Goal: Task Accomplishment & Management: Complete application form

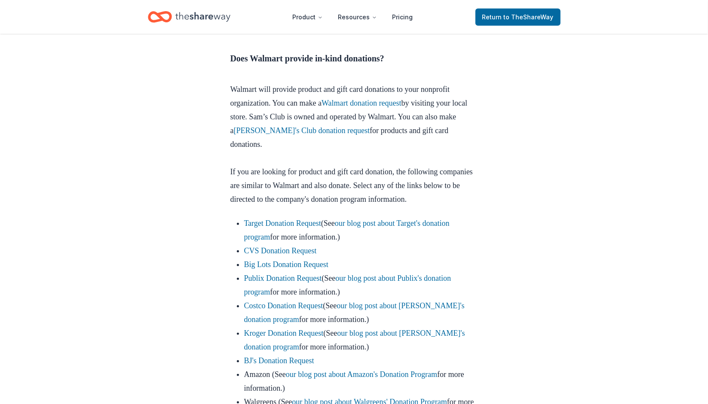
scroll to position [401, 0]
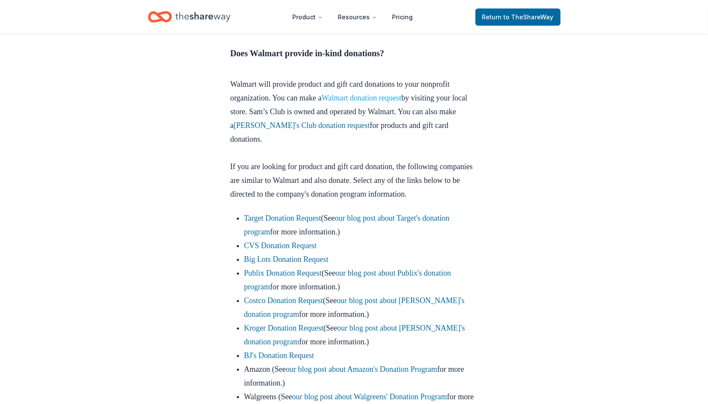
click at [391, 97] on link "Walmart donation request" at bounding box center [362, 98] width 80 height 9
click at [379, 98] on link "Walmart donation request" at bounding box center [362, 98] width 80 height 9
click at [331, 125] on link "Sam's Club donation request" at bounding box center [302, 125] width 136 height 9
click at [314, 223] on link "Target Donation Request" at bounding box center [282, 218] width 77 height 9
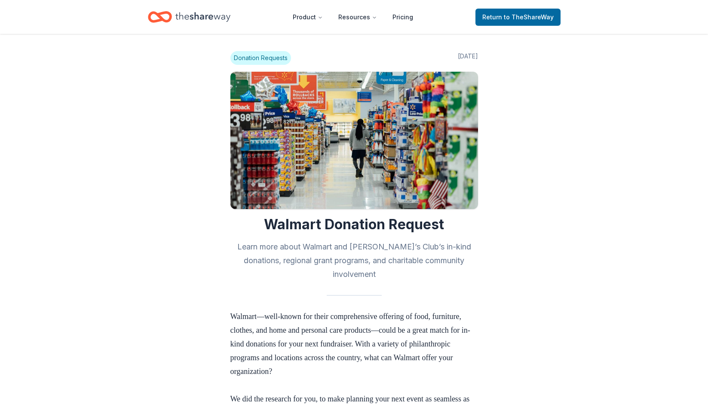
scroll to position [186, 0]
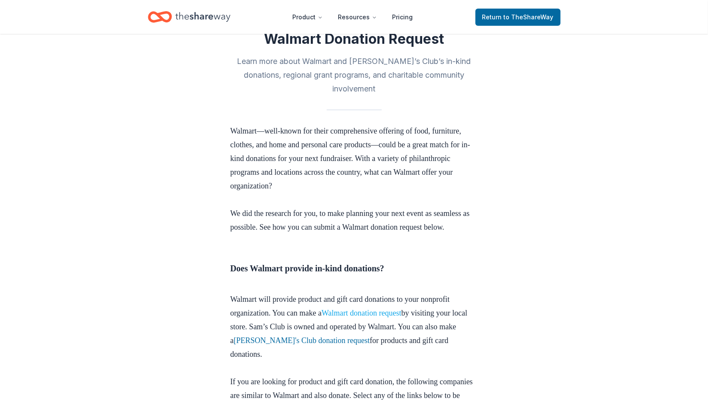
click at [365, 316] on link "Walmart donation request" at bounding box center [362, 313] width 80 height 9
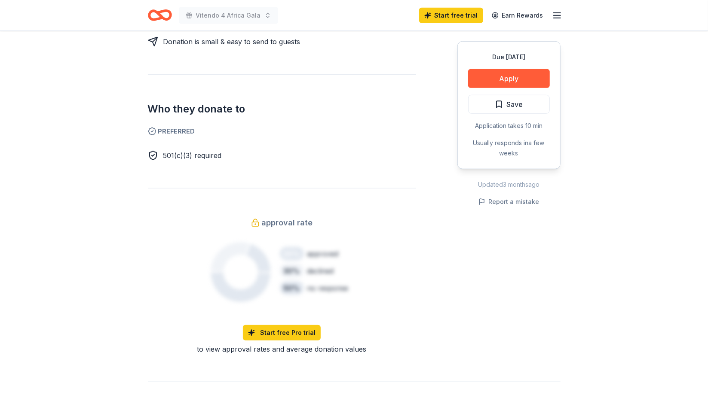
scroll to position [422, 0]
click at [502, 76] on button "Apply" at bounding box center [509, 78] width 82 height 19
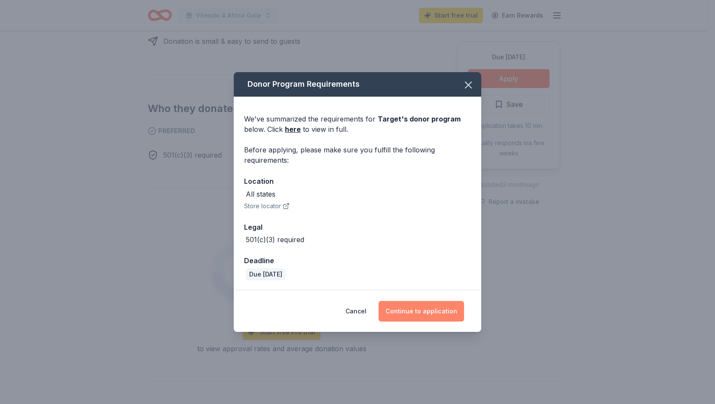
click at [414, 316] on button "Continue to application" at bounding box center [422, 311] width 86 height 21
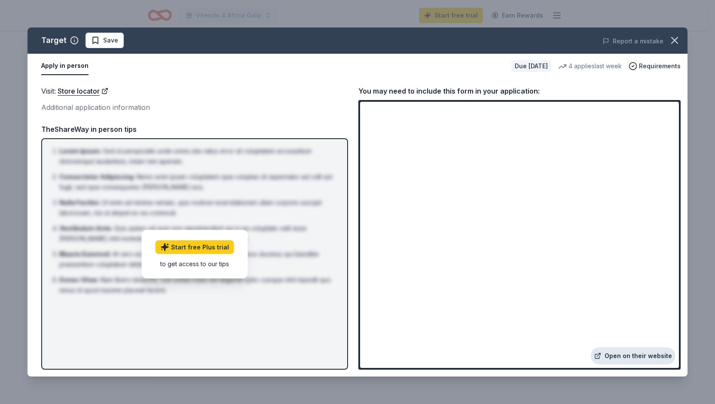
click at [635, 358] on link "Open on their website" at bounding box center [633, 356] width 85 height 17
click at [636, 63] on circle "button" at bounding box center [633, 66] width 7 height 7
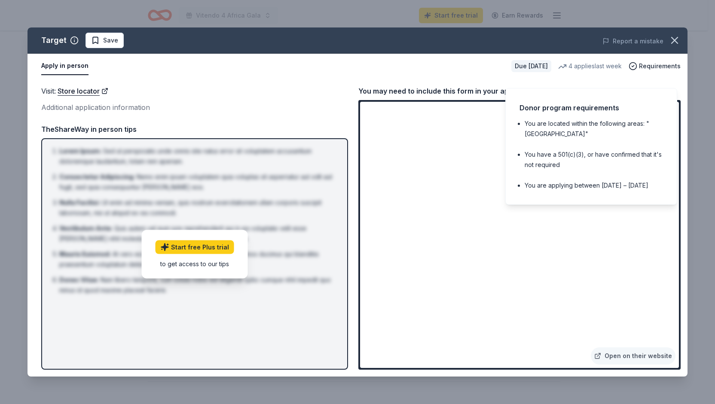
click at [284, 116] on div "Visit : Store locator Additional application information TheShareWay in person …" at bounding box center [194, 228] width 307 height 285
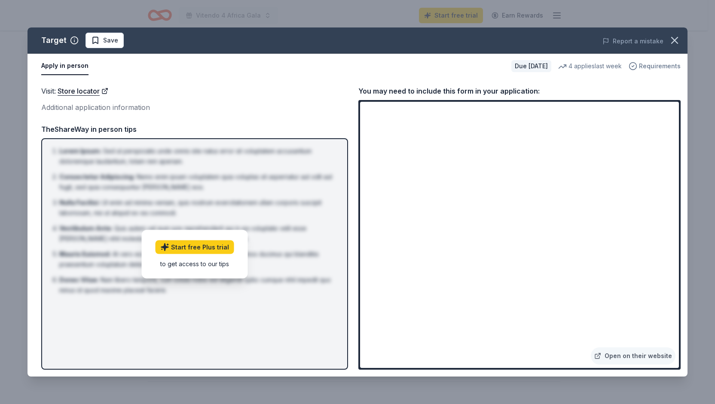
click at [645, 67] on span "Requirements" at bounding box center [660, 66] width 42 height 10
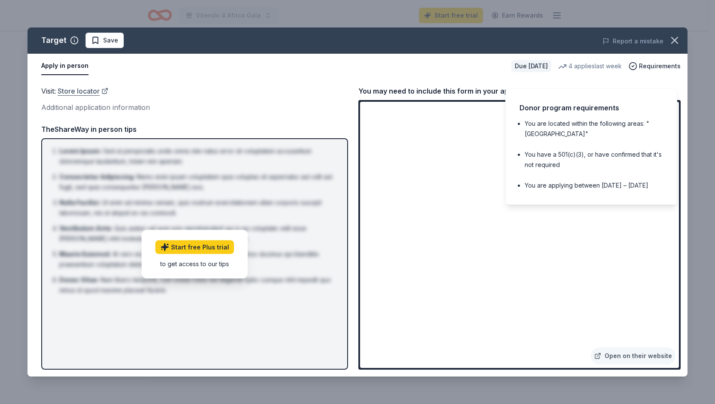
click at [104, 92] on link "Store locator" at bounding box center [83, 91] width 51 height 11
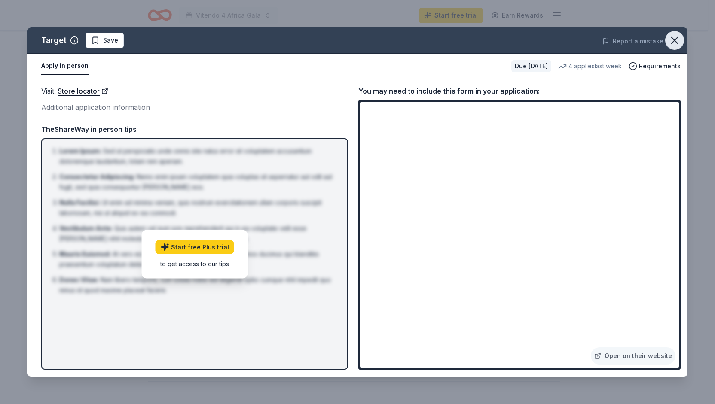
click at [674, 40] on icon "button" at bounding box center [675, 40] width 12 height 12
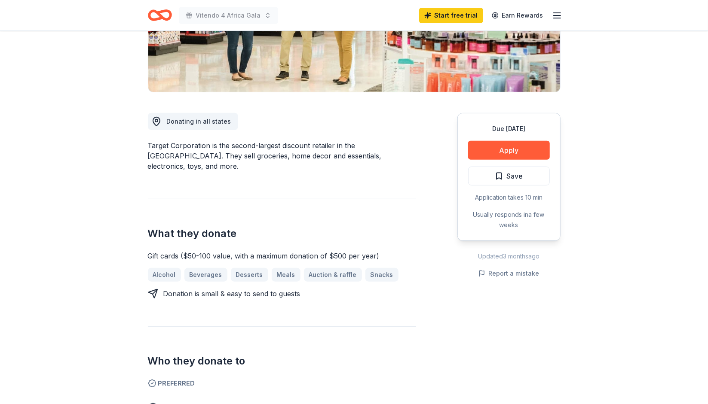
scroll to position [168, 0]
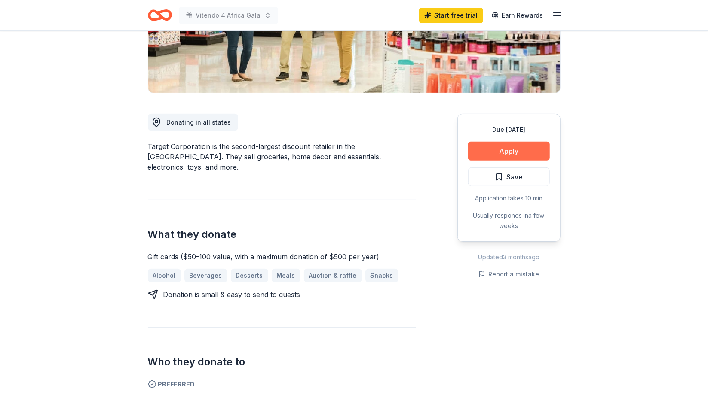
click at [494, 147] on button "Apply" at bounding box center [509, 151] width 82 height 19
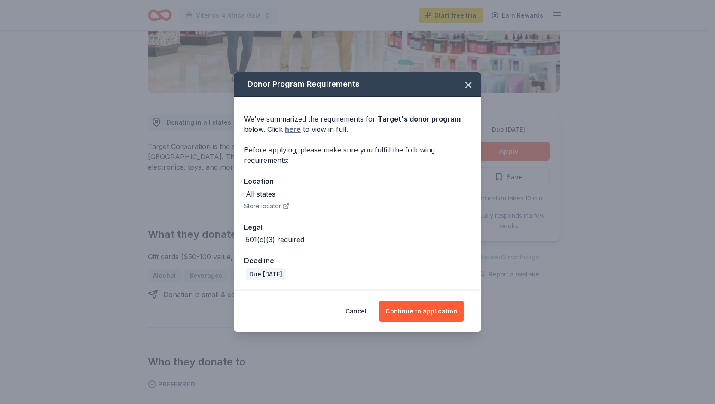
click at [289, 126] on link "here" at bounding box center [293, 129] width 16 height 10
click at [471, 86] on icon "button" at bounding box center [469, 85] width 12 height 12
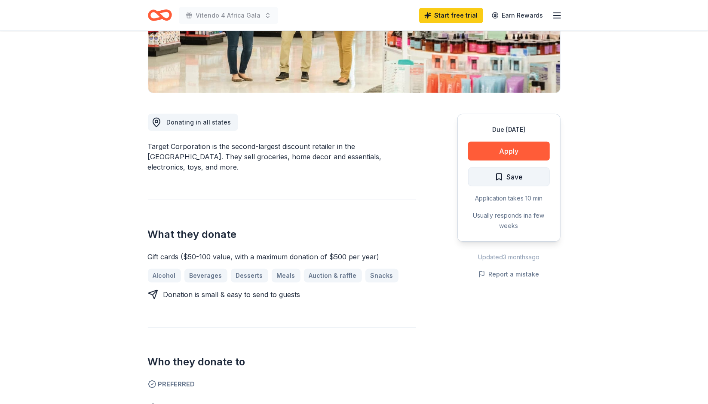
click at [500, 178] on span "Save" at bounding box center [509, 177] width 28 height 11
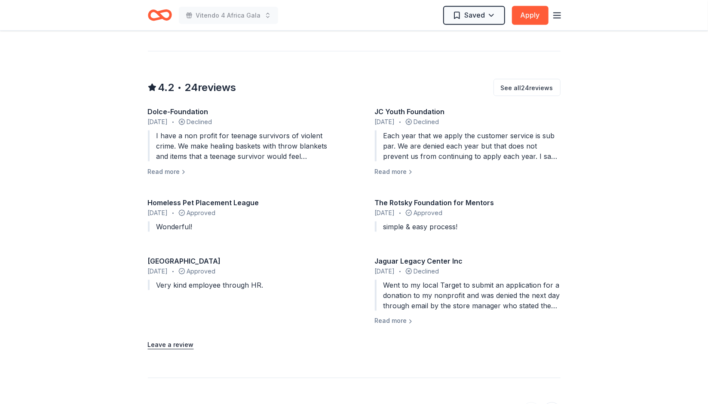
scroll to position [753, 0]
click at [178, 166] on button "Read more" at bounding box center [167, 171] width 39 height 10
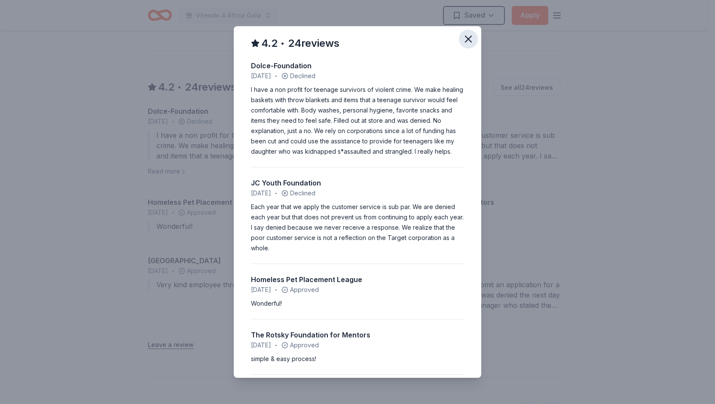
click at [463, 43] on icon "button" at bounding box center [469, 39] width 12 height 12
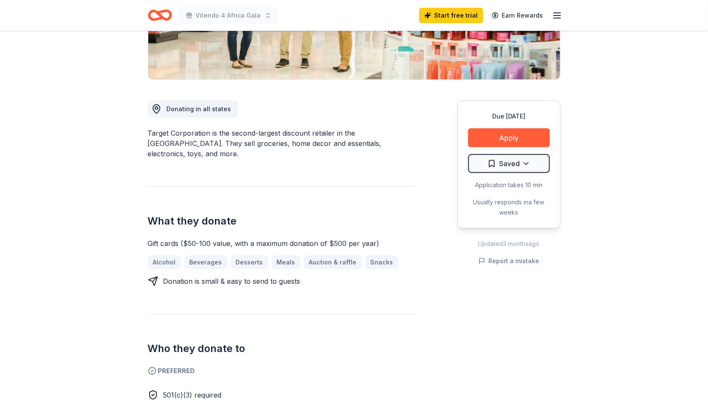
scroll to position [180, 0]
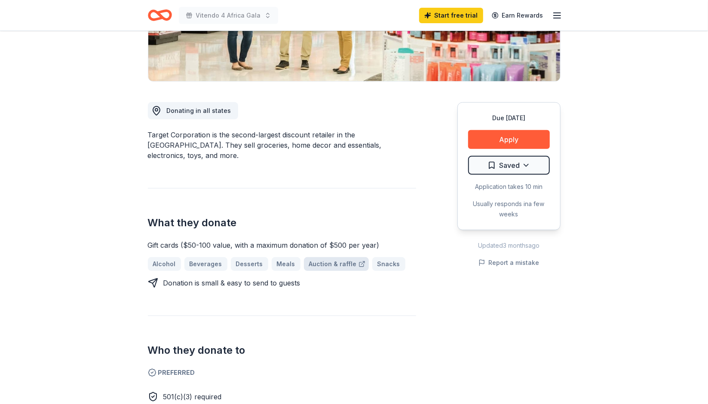
click at [331, 257] on link "Auction & raffle" at bounding box center [336, 264] width 65 height 14
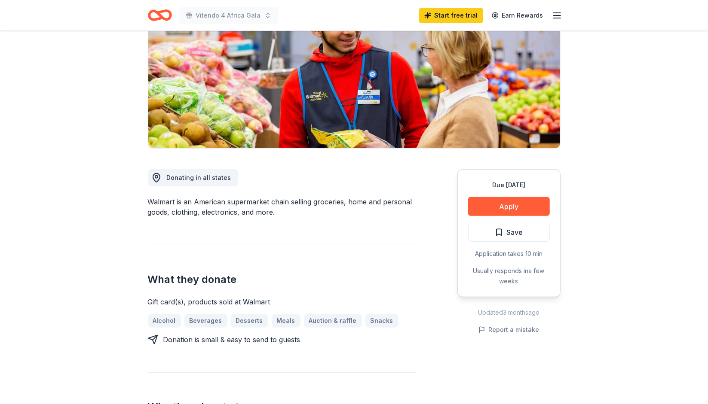
scroll to position [114, 0]
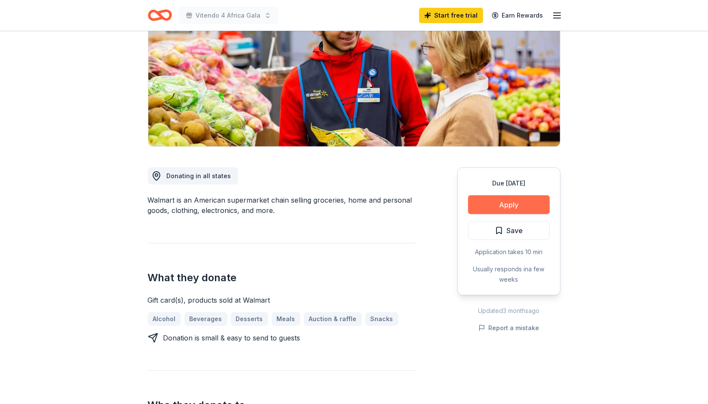
click at [481, 207] on button "Apply" at bounding box center [509, 205] width 82 height 19
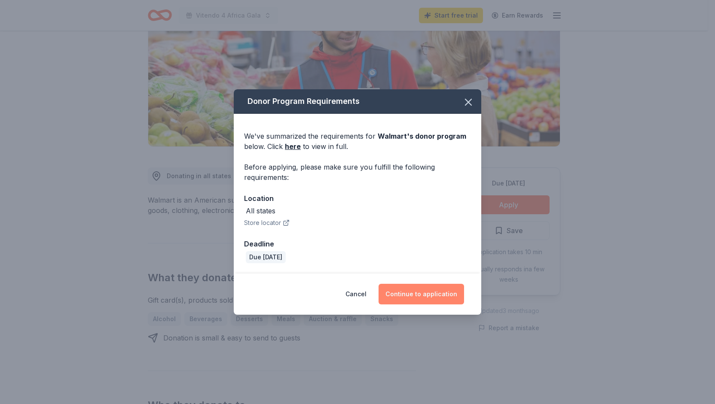
click at [415, 290] on button "Continue to application" at bounding box center [422, 294] width 86 height 21
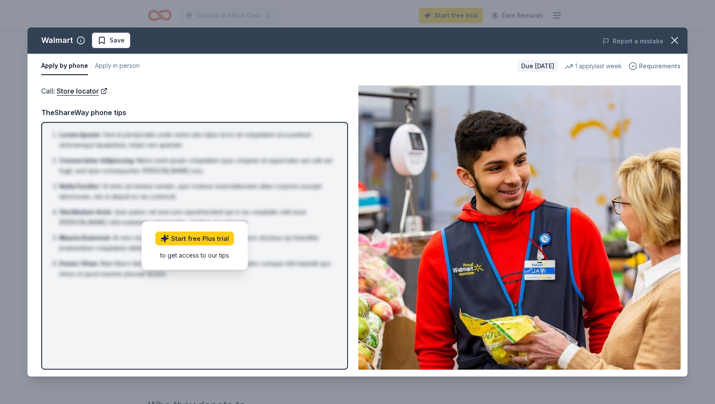
click at [651, 67] on span "Requirements" at bounding box center [660, 66] width 42 height 10
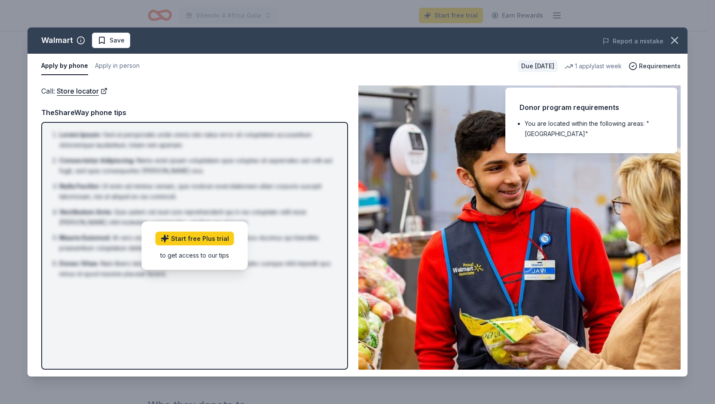
click at [274, 98] on div "Call : Store locator TheShareWay phone tips Lorem Ipsum : Sed ut perspiciatis u…" at bounding box center [194, 228] width 307 height 285
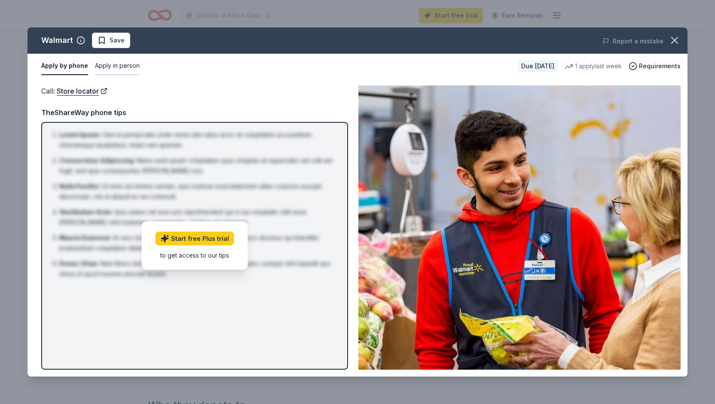
click at [116, 64] on button "Apply in person" at bounding box center [117, 66] width 45 height 18
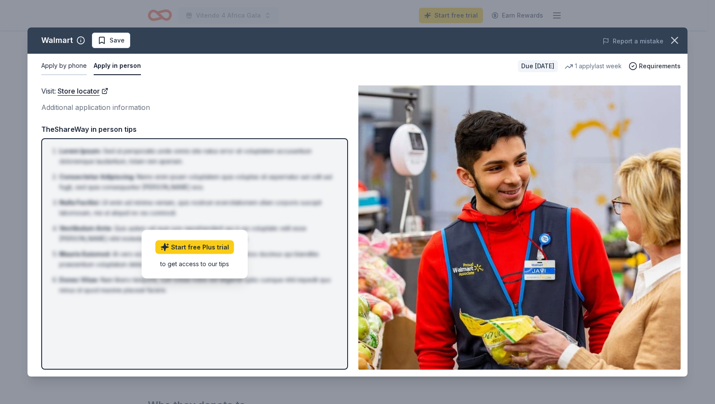
click at [65, 67] on button "Apply by phone" at bounding box center [64, 66] width 46 height 18
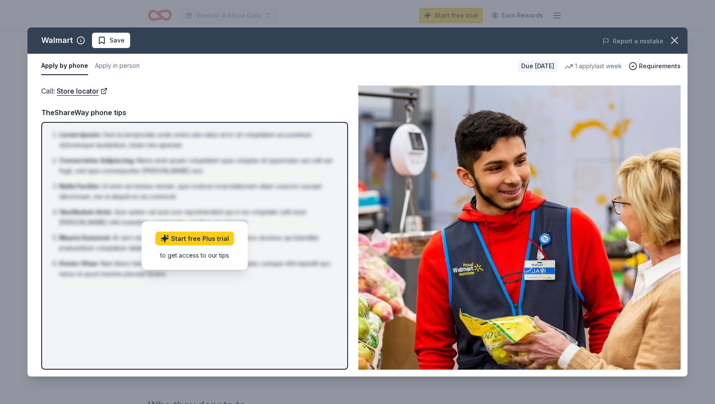
click at [187, 252] on div "to get access to our tips" at bounding box center [195, 255] width 79 height 9
click at [675, 42] on icon "button" at bounding box center [675, 40] width 12 height 12
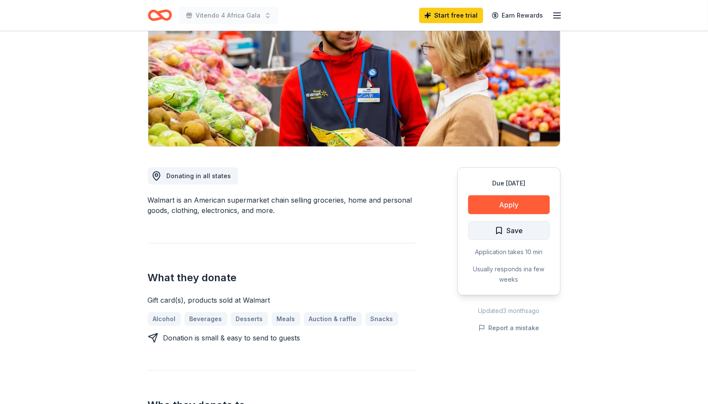
click at [516, 236] on span "Save" at bounding box center [515, 230] width 16 height 11
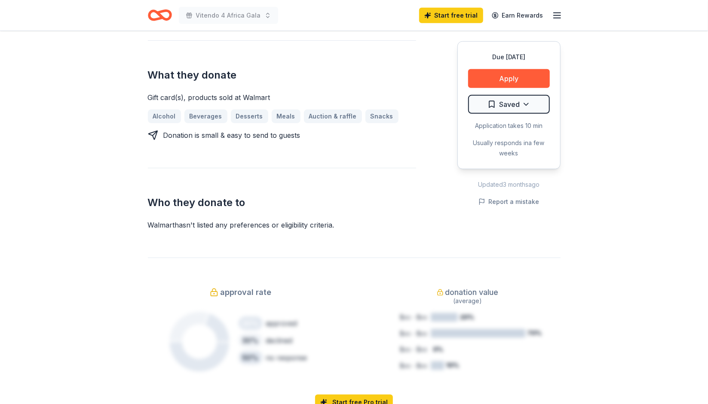
scroll to position [332, 0]
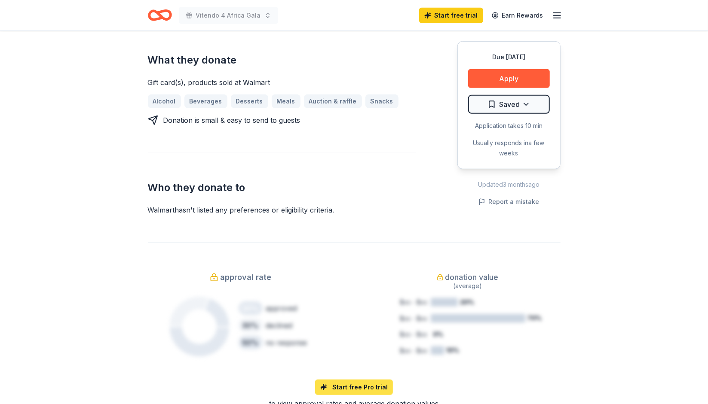
click at [334, 382] on link "Start free Pro trial" at bounding box center [354, 387] width 78 height 15
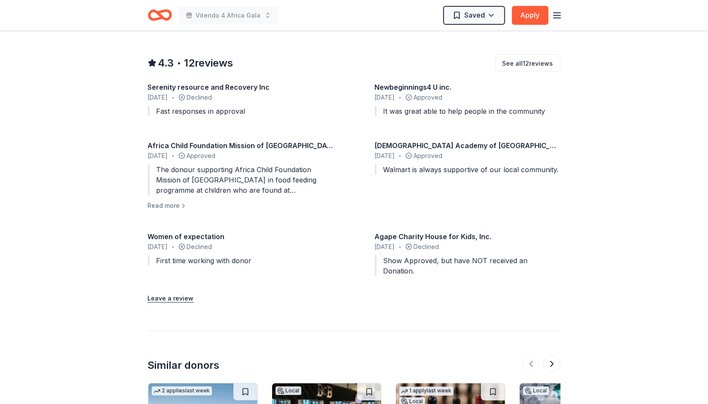
scroll to position [742, 0]
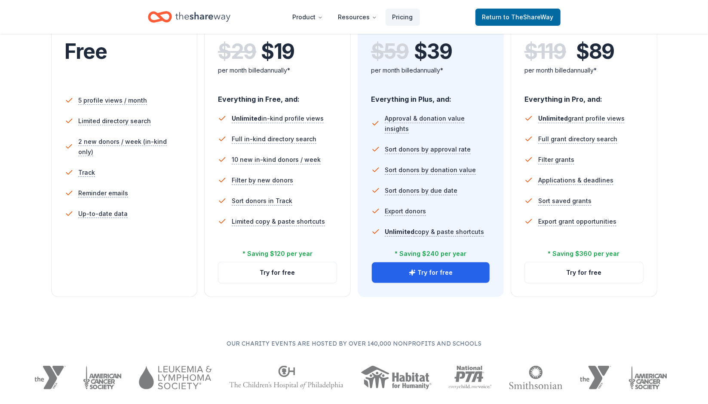
scroll to position [203, 0]
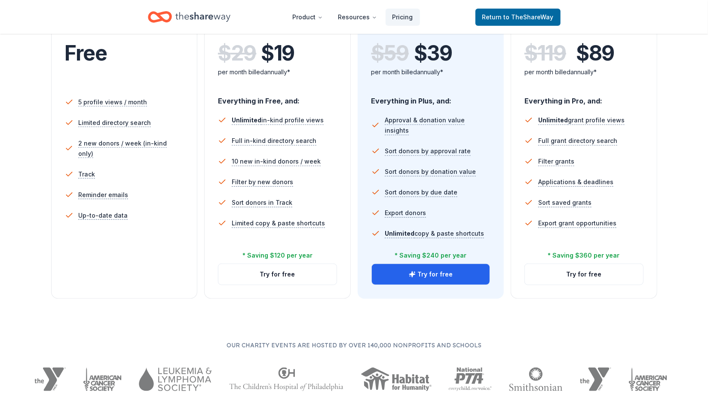
click at [120, 168] on li "Track" at bounding box center [124, 174] width 119 height 21
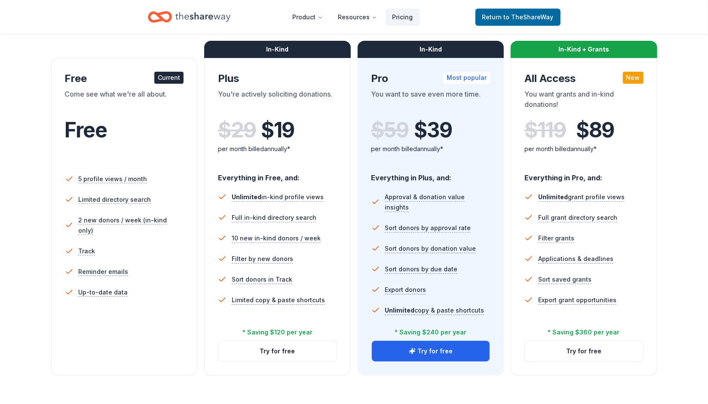
scroll to position [0, 0]
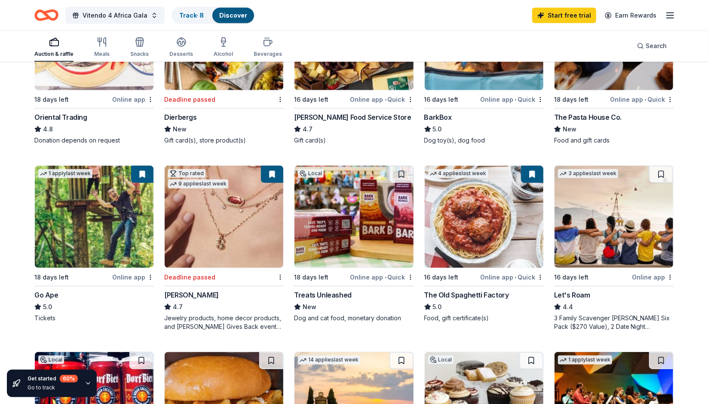
scroll to position [357, 0]
click at [100, 228] on img at bounding box center [94, 217] width 119 height 102
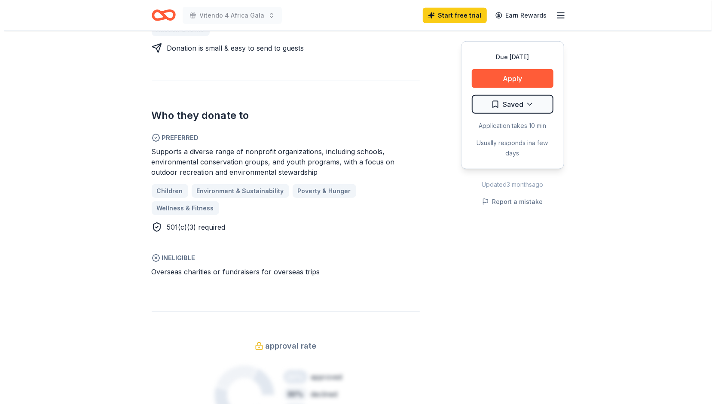
scroll to position [412, 0]
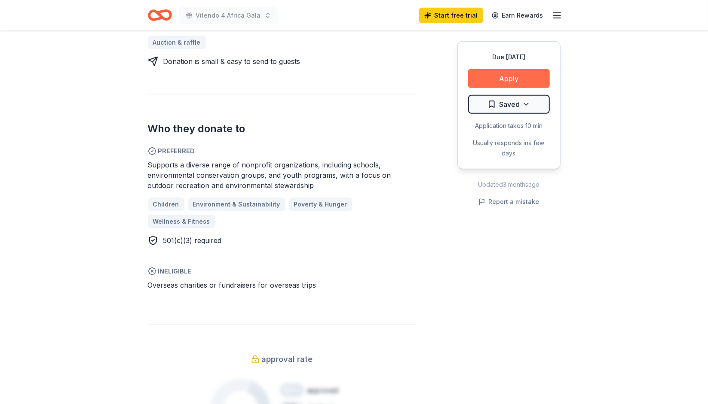
click at [487, 81] on button "Apply" at bounding box center [509, 78] width 82 height 19
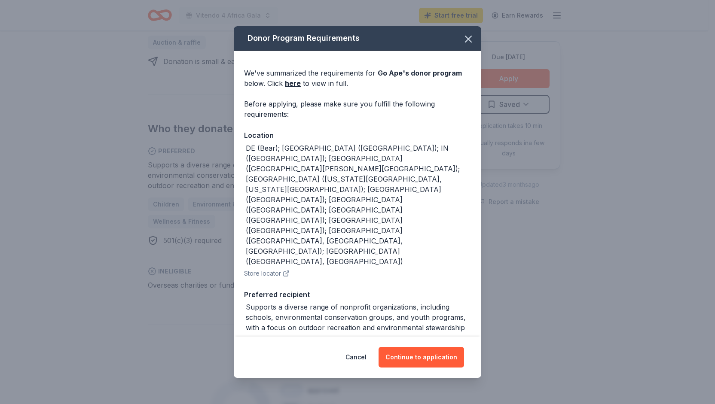
scroll to position [27, 0]
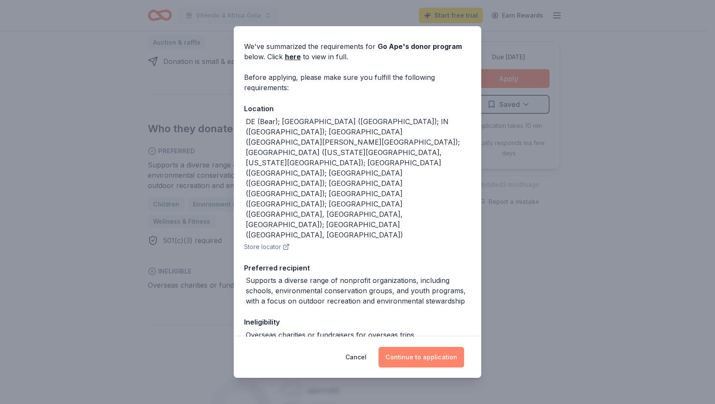
click at [419, 359] on button "Continue to application" at bounding box center [422, 357] width 86 height 21
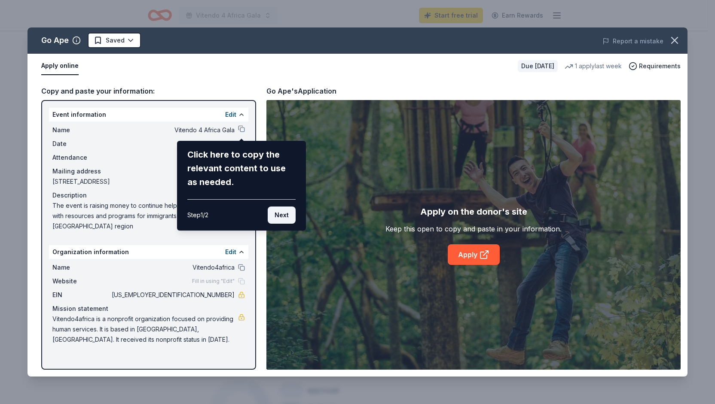
click at [275, 220] on button "Next" at bounding box center [282, 215] width 28 height 17
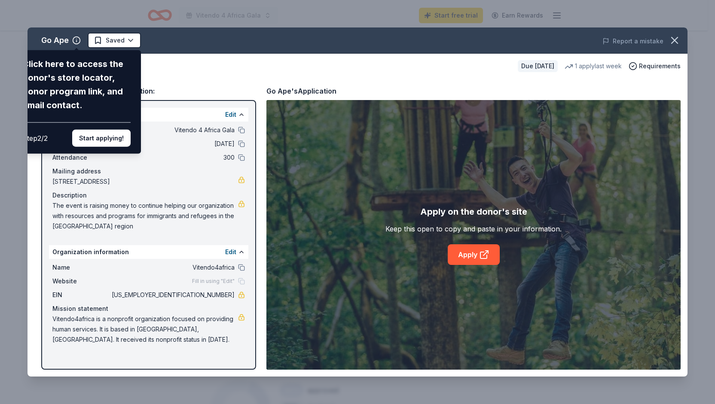
click at [469, 254] on div "Go Ape Click here to access the donor's store locator, donor program link, and …" at bounding box center [358, 202] width 660 height 349
click at [100, 123] on div "Step 2 / 2 Start applying!" at bounding box center [76, 135] width 108 height 25
click at [98, 136] on button "Start applying!" at bounding box center [101, 138] width 58 height 17
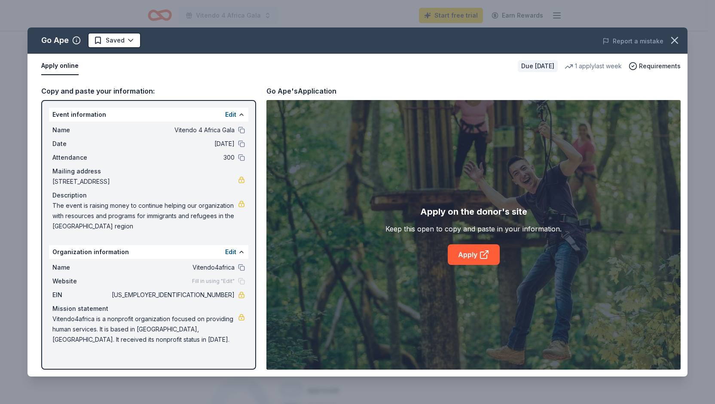
click at [479, 253] on div "Go Ape Saved Report a mistake Apply online Due [DATE] 1 apply last week Require…" at bounding box center [358, 202] width 660 height 349
click at [476, 252] on link "Apply" at bounding box center [474, 255] width 52 height 21
